Goal: Check status: Check status

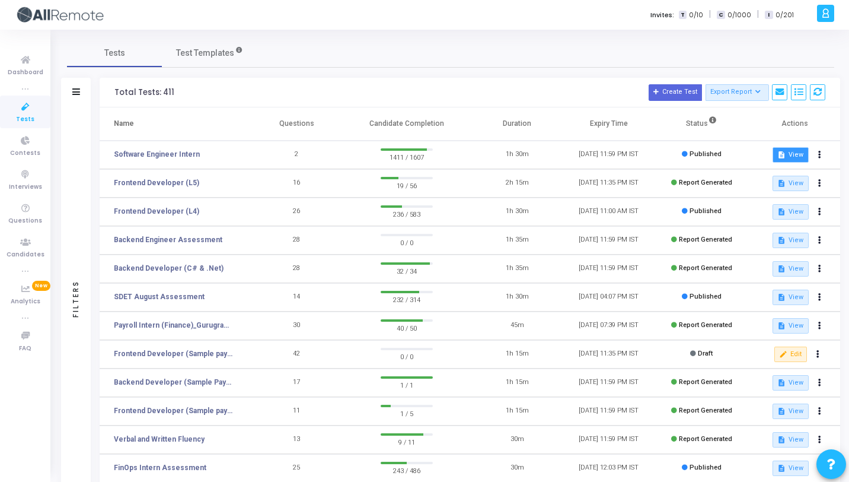
click at [784, 155] on mat-icon "description" at bounding box center [782, 155] width 8 height 8
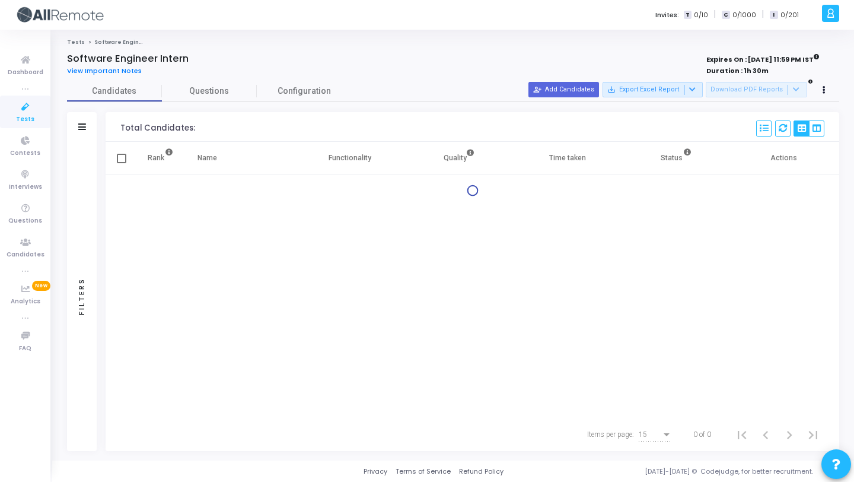
click at [89, 123] on div "Filters" at bounding box center [82, 127] width 30 height 30
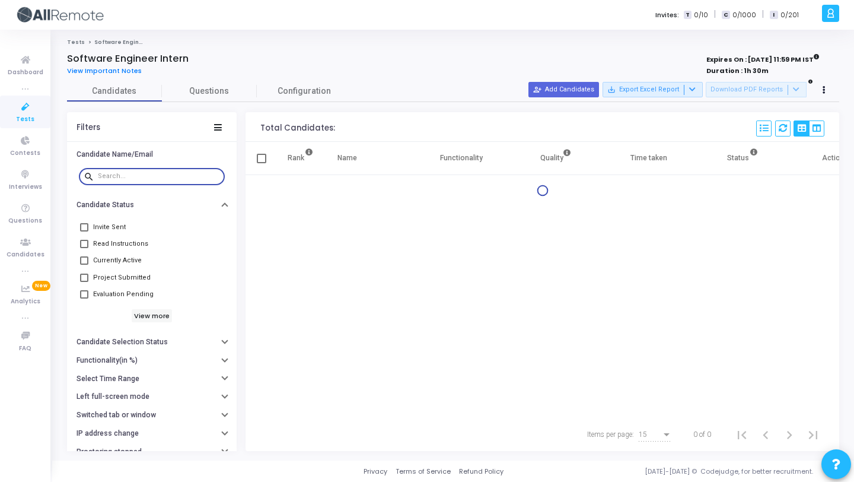
click at [131, 177] on input "text" at bounding box center [159, 176] width 122 height 7
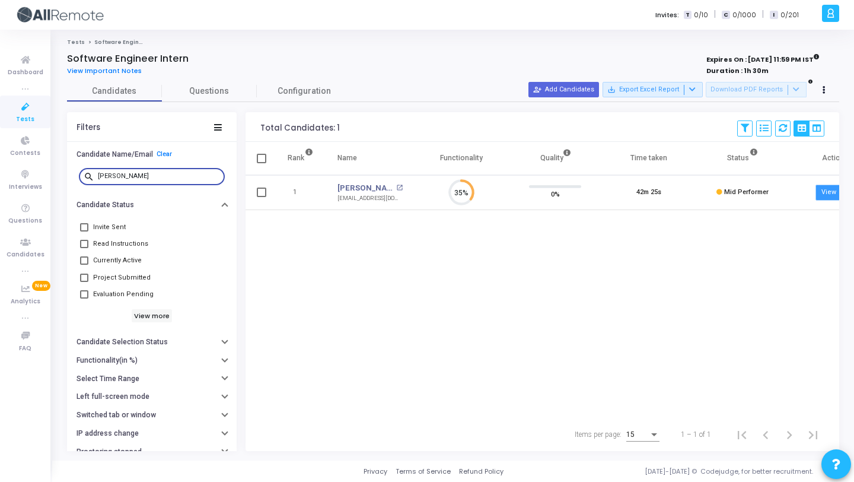
type input "[PERSON_NAME]"
click at [834, 187] on link "View open_in_new" at bounding box center [837, 192] width 42 height 16
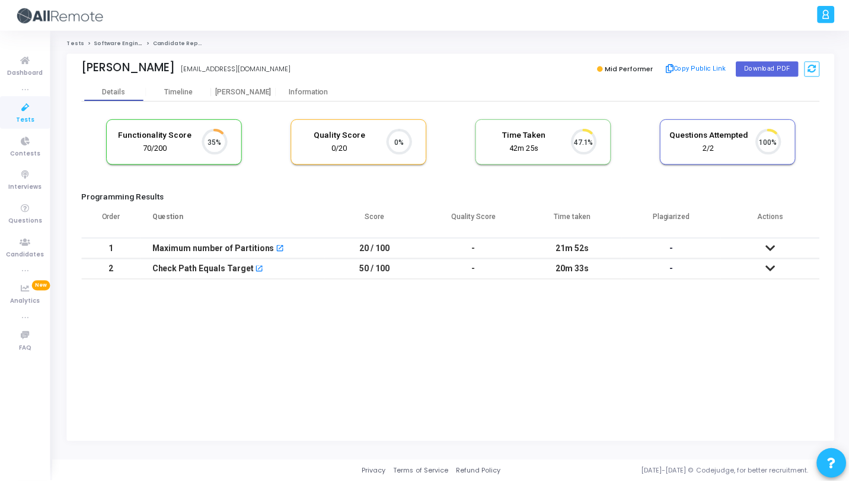
scroll to position [25, 30]
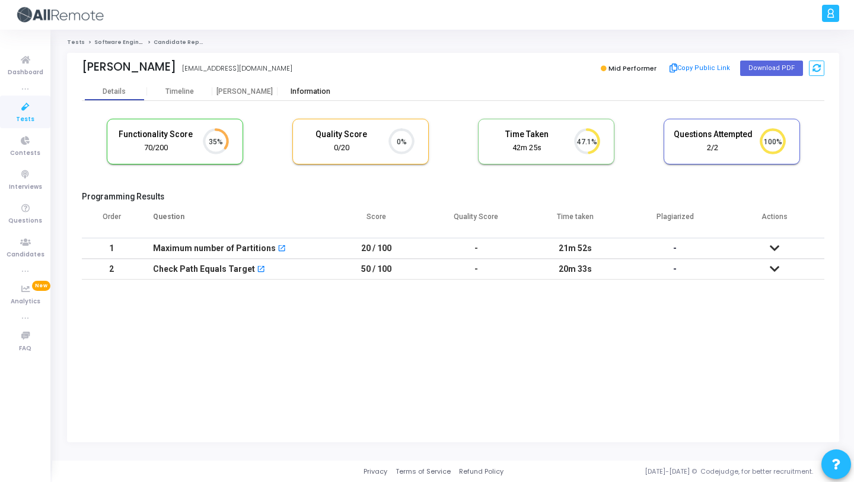
click at [310, 87] on div "Information" at bounding box center [310, 91] width 65 height 18
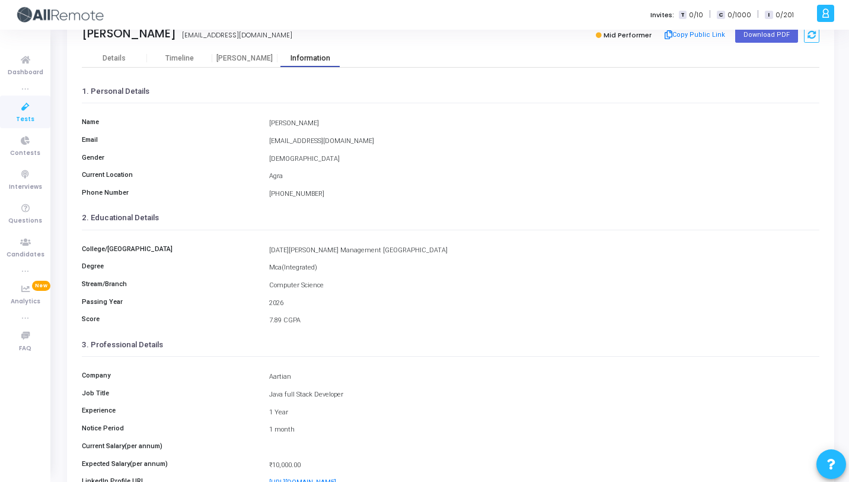
scroll to position [35, 0]
